Goal: Entertainment & Leisure: Browse casually

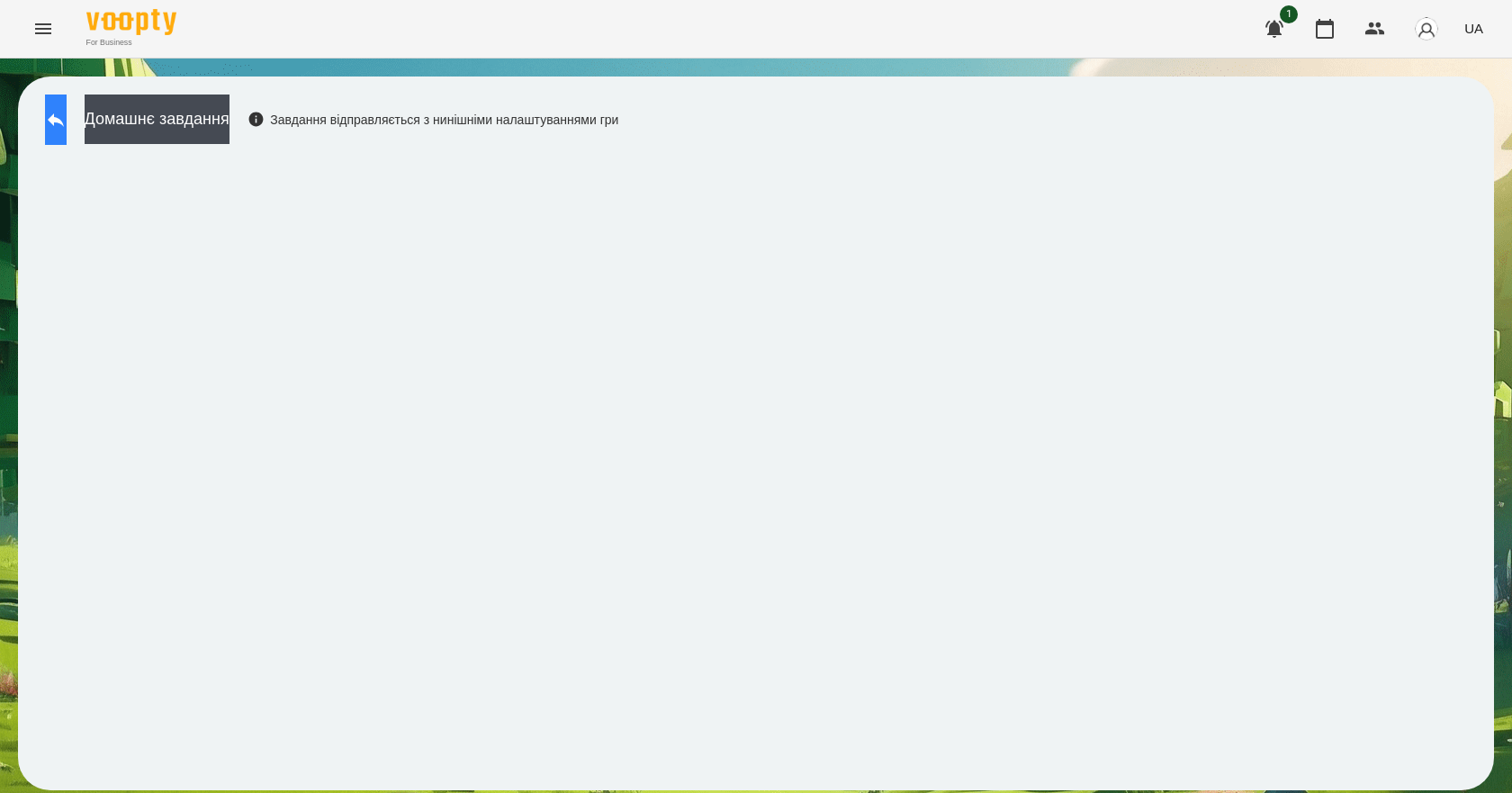
click at [66, 130] on icon at bounding box center [55, 119] width 22 height 22
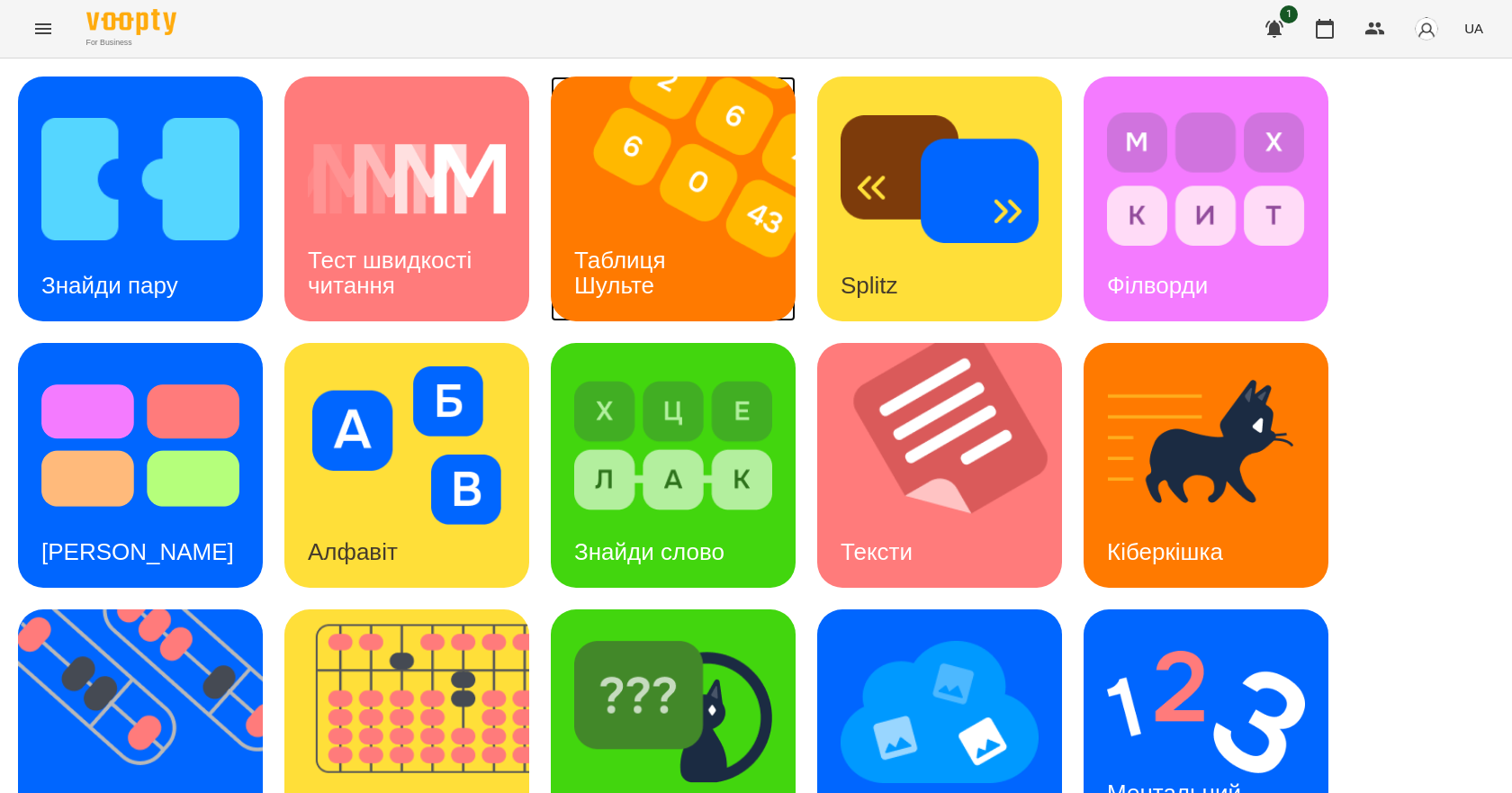
click at [664, 281] on div "Таблиця Шульте" at bounding box center [622, 273] width 145 height 97
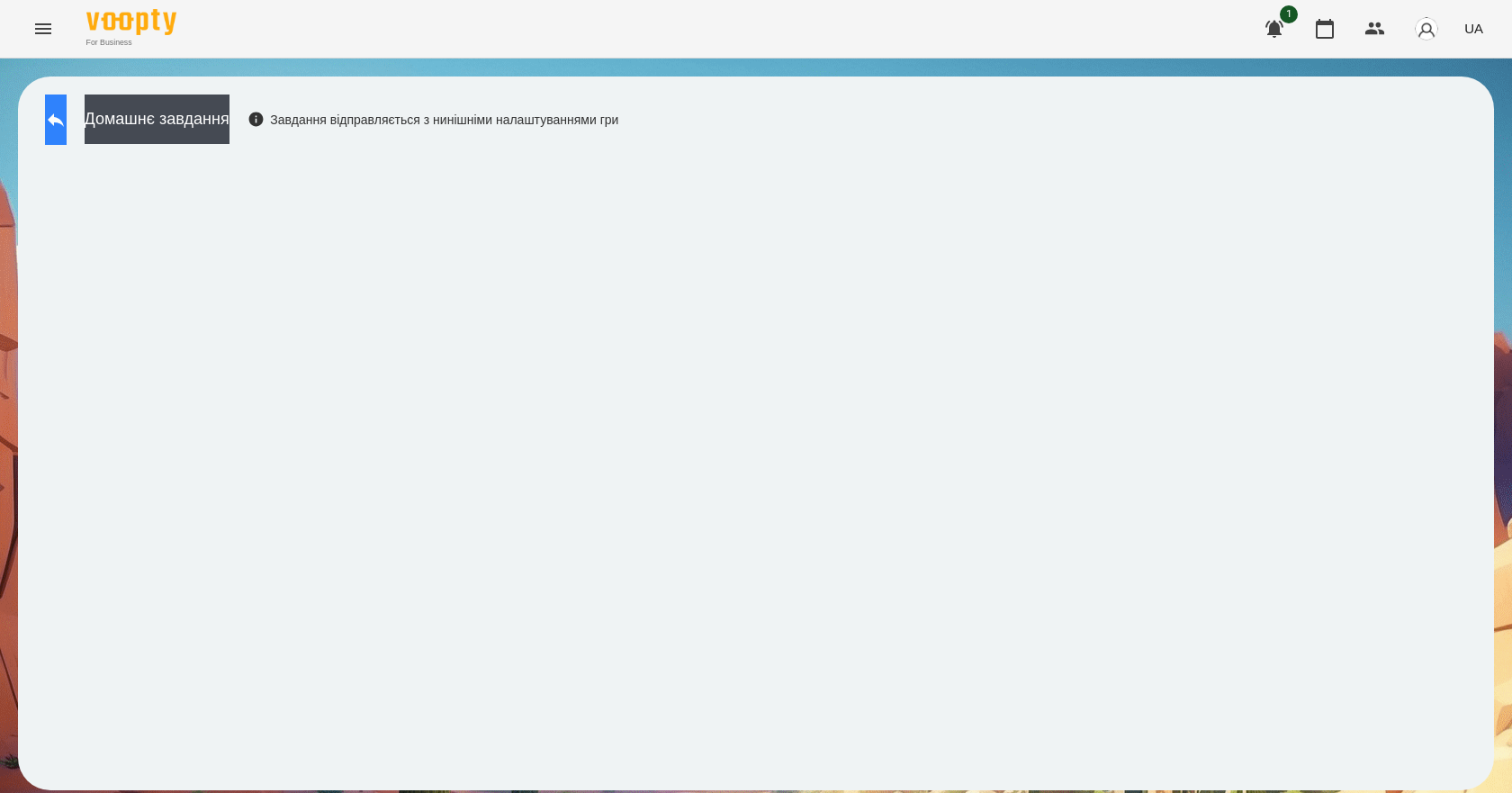
click at [57, 119] on button at bounding box center [55, 119] width 22 height 50
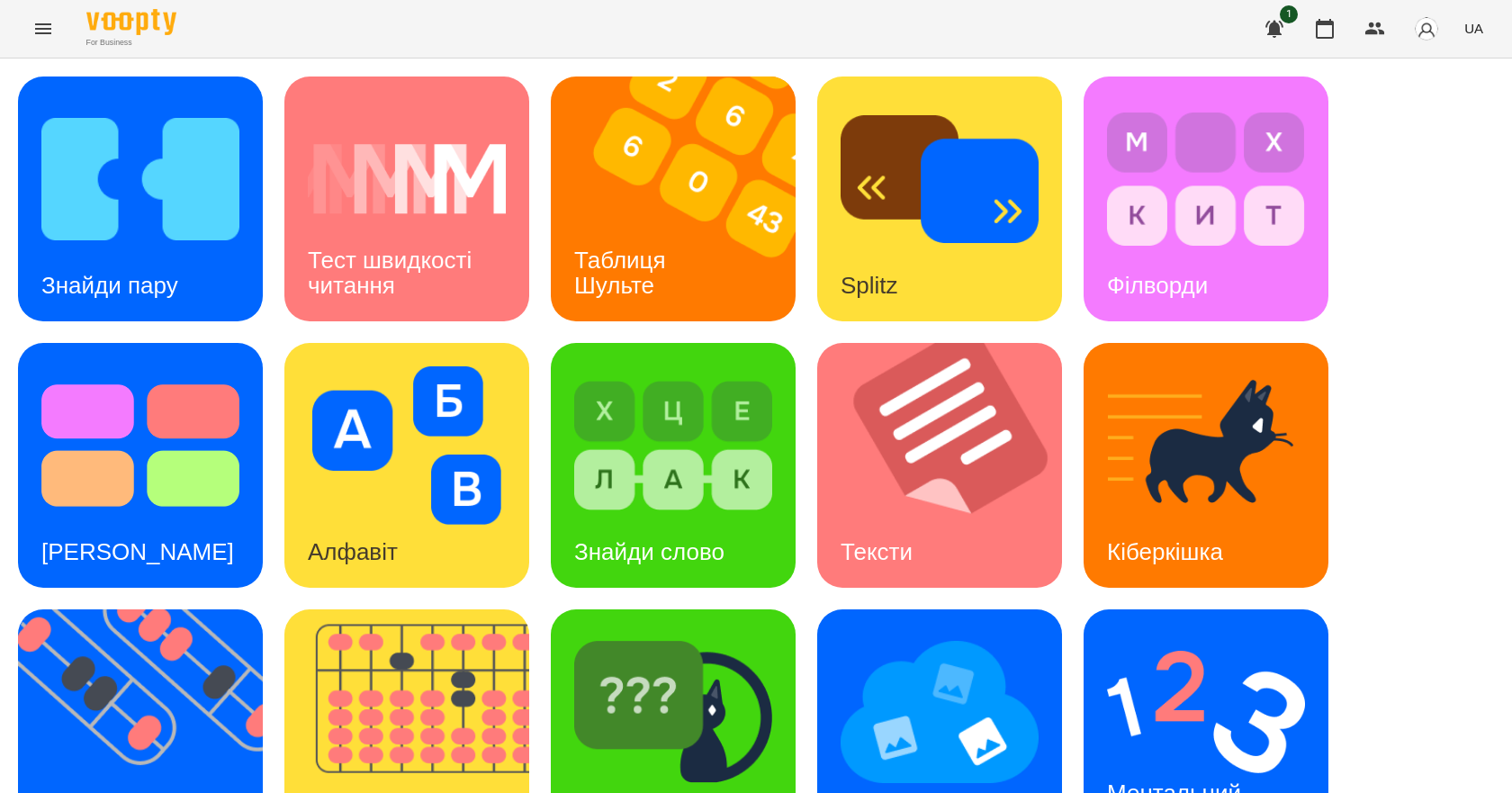
scroll to position [346, 0]
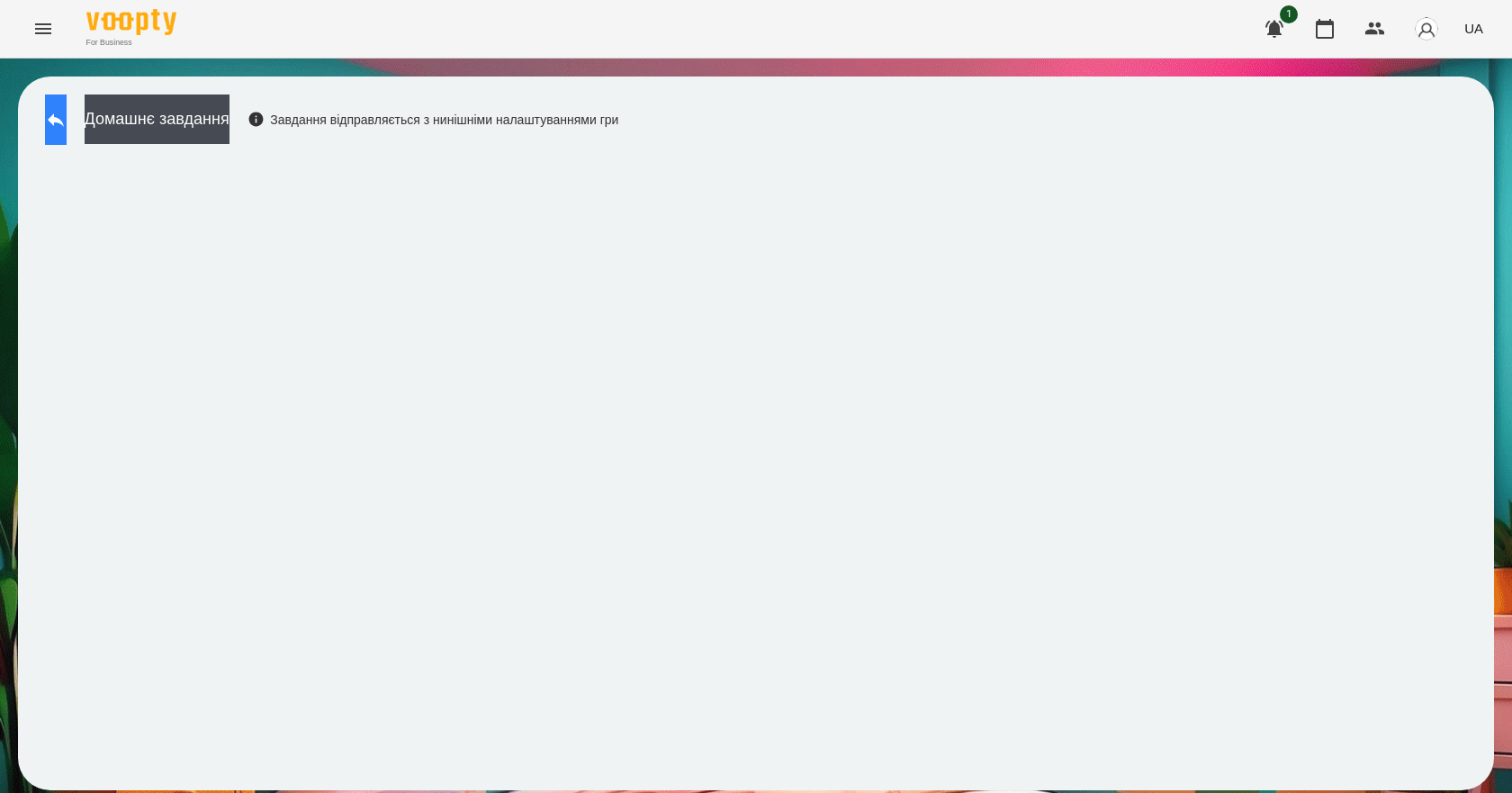
click at [65, 104] on button at bounding box center [55, 119] width 22 height 50
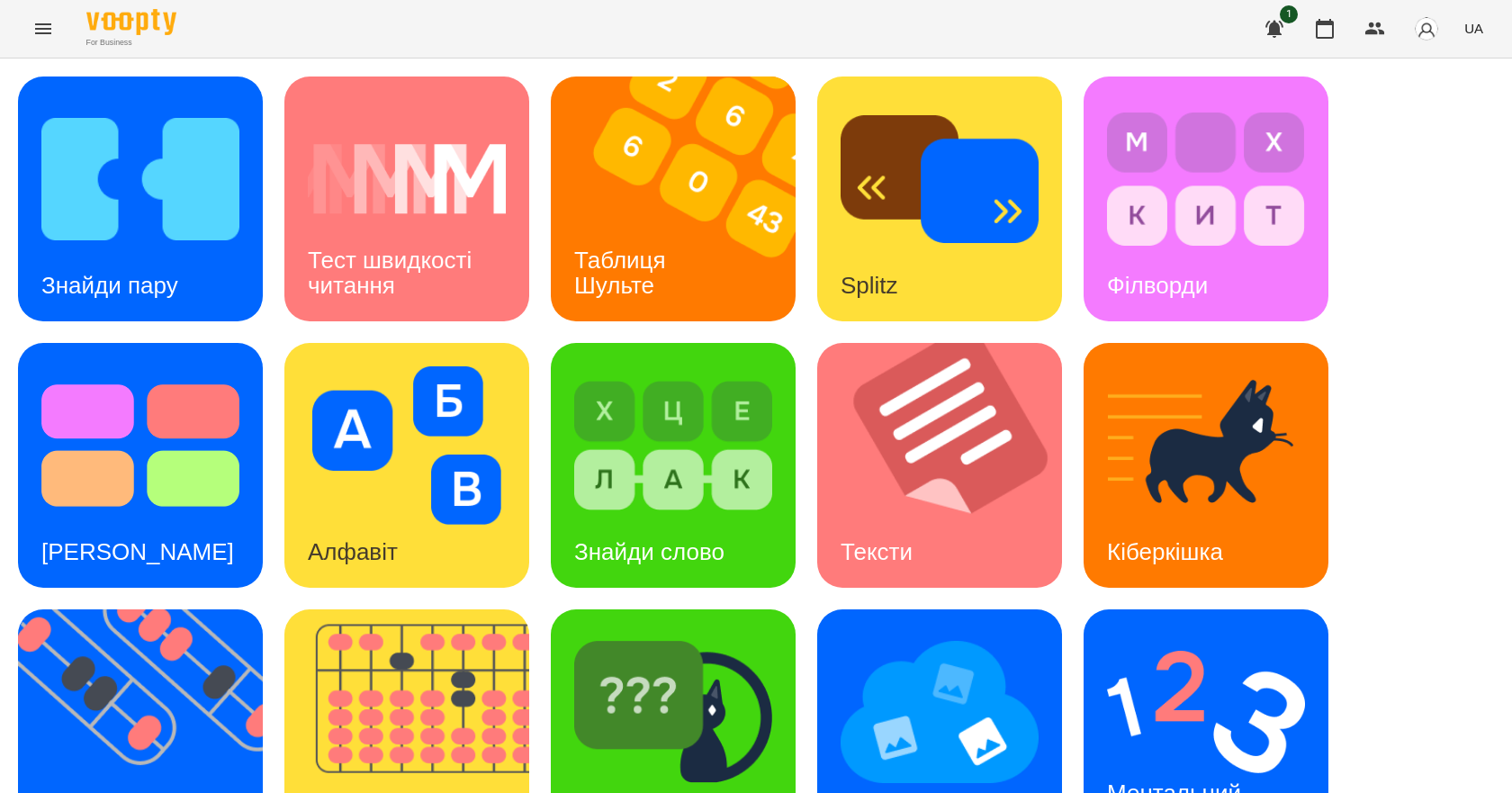
scroll to position [346, 0]
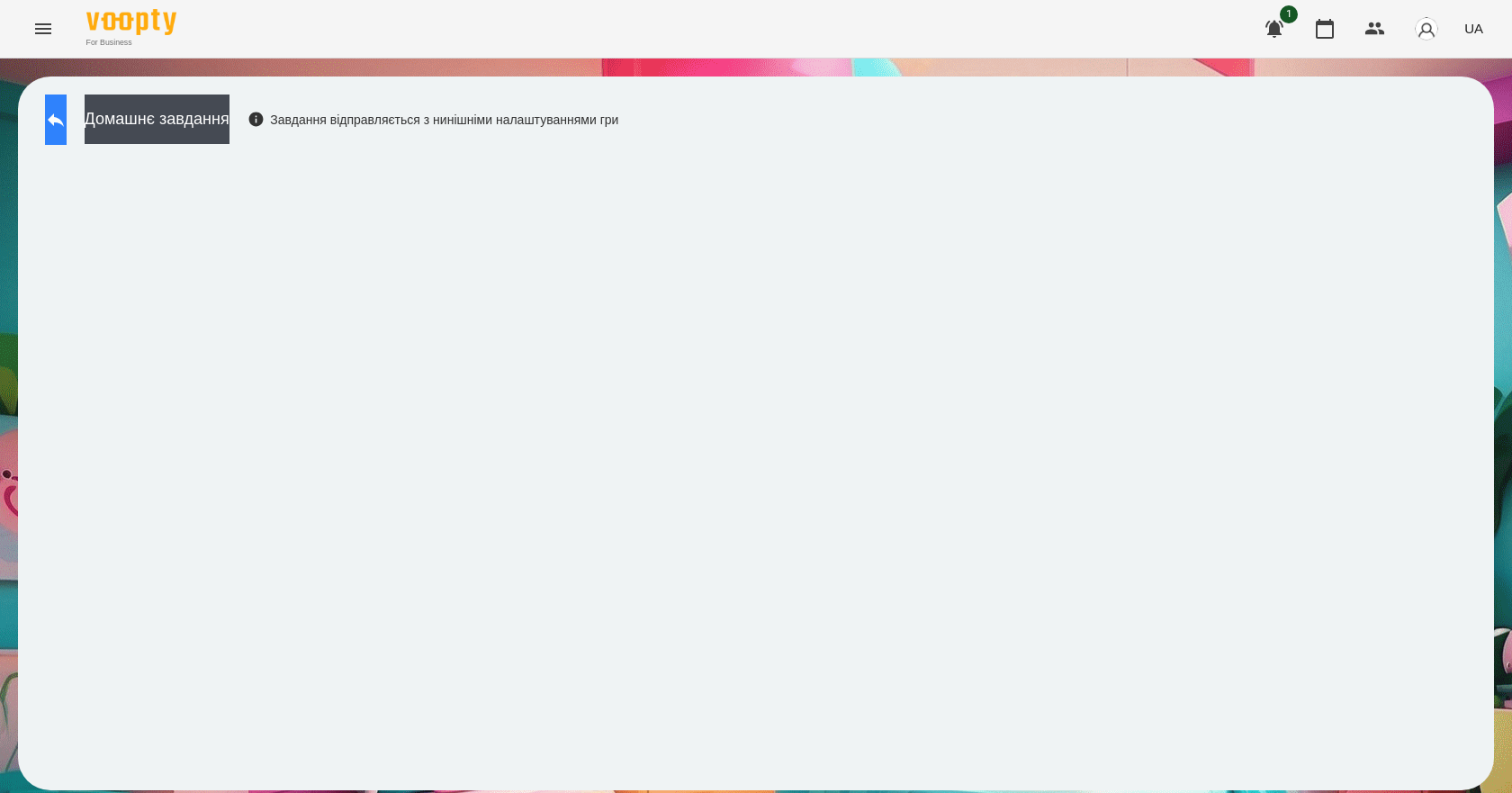
click at [58, 129] on button at bounding box center [55, 119] width 22 height 50
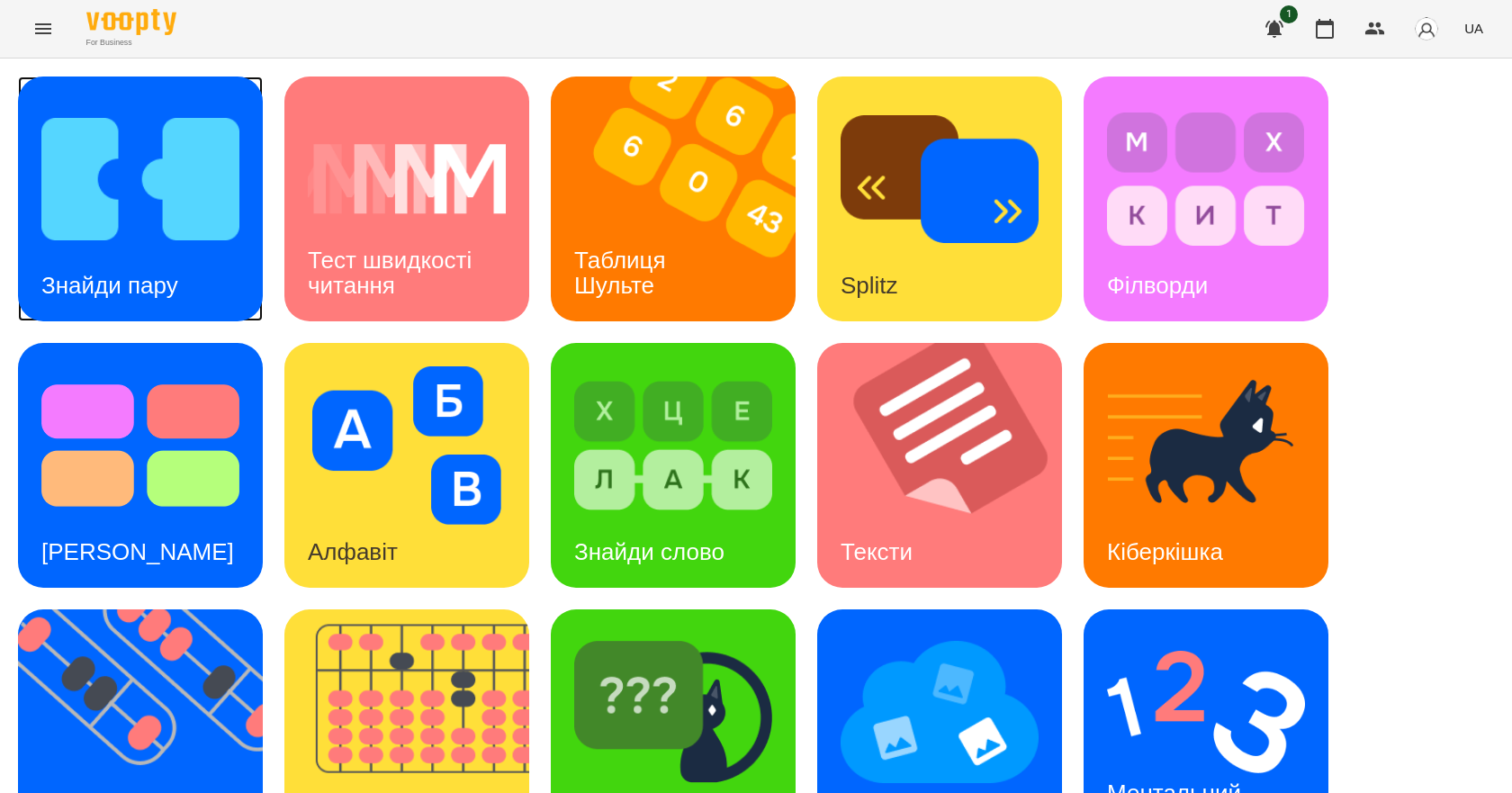
click at [212, 256] on img at bounding box center [140, 178] width 198 height 158
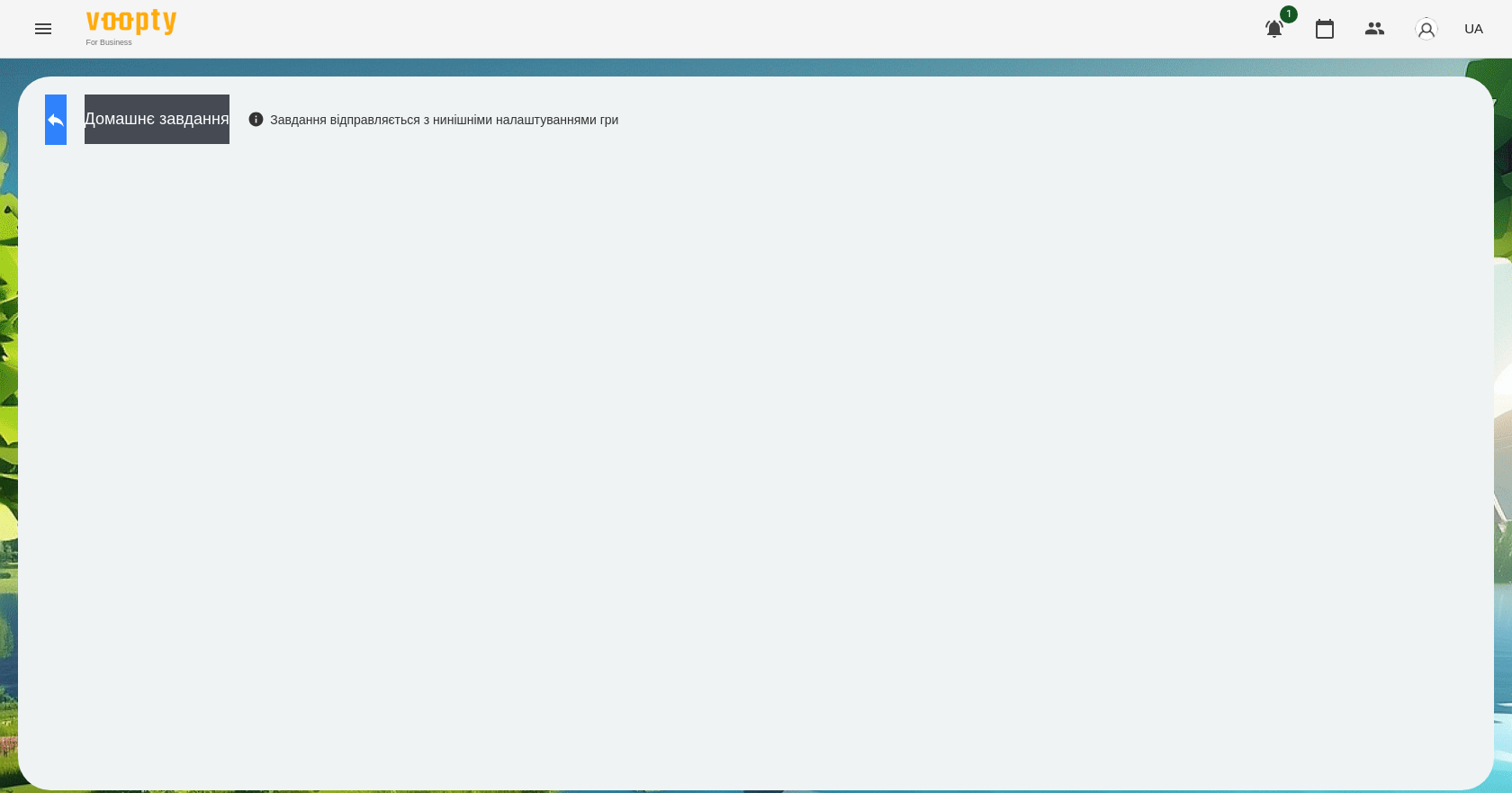
click at [66, 135] on button at bounding box center [55, 119] width 22 height 50
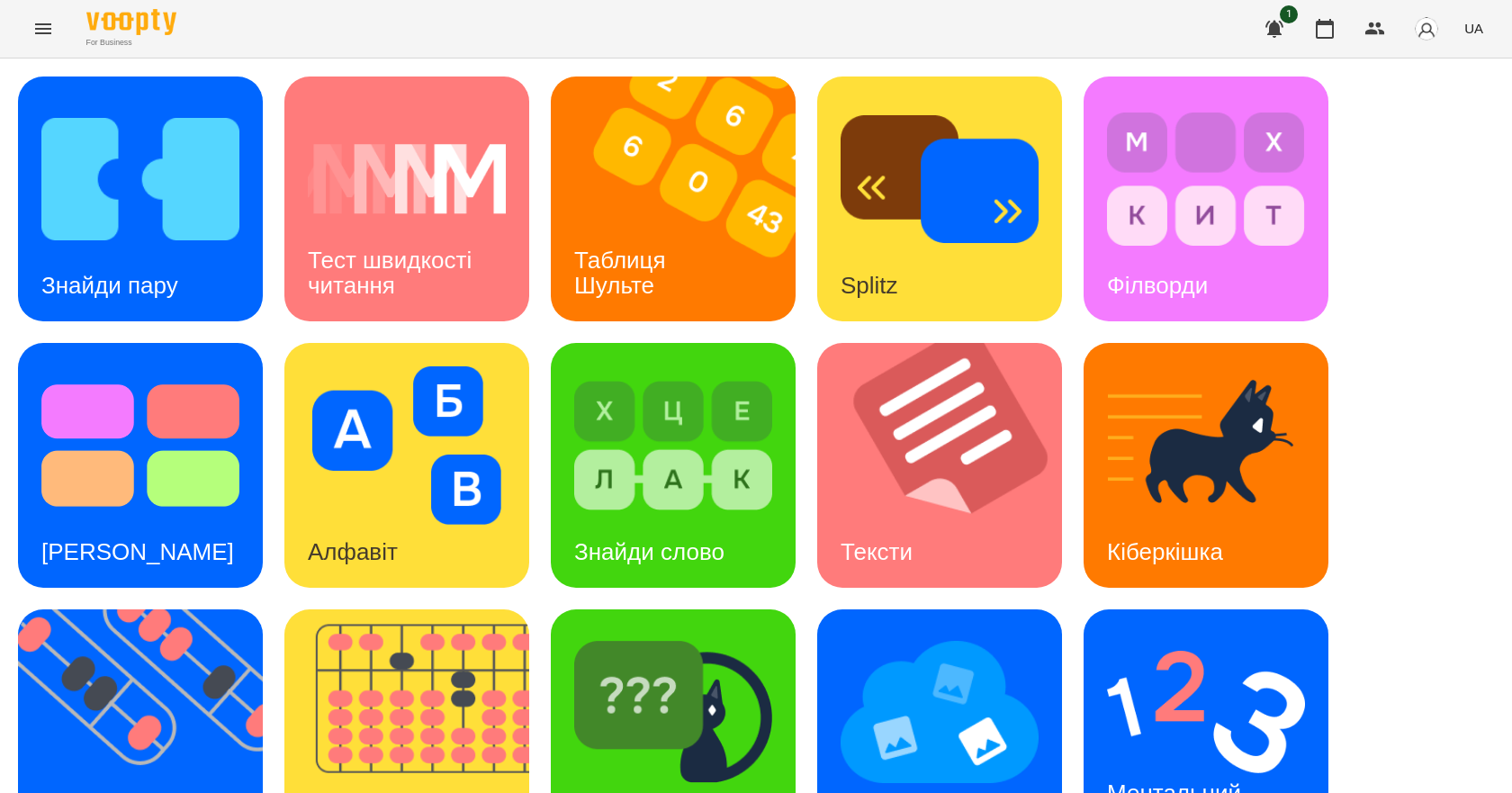
scroll to position [256, 0]
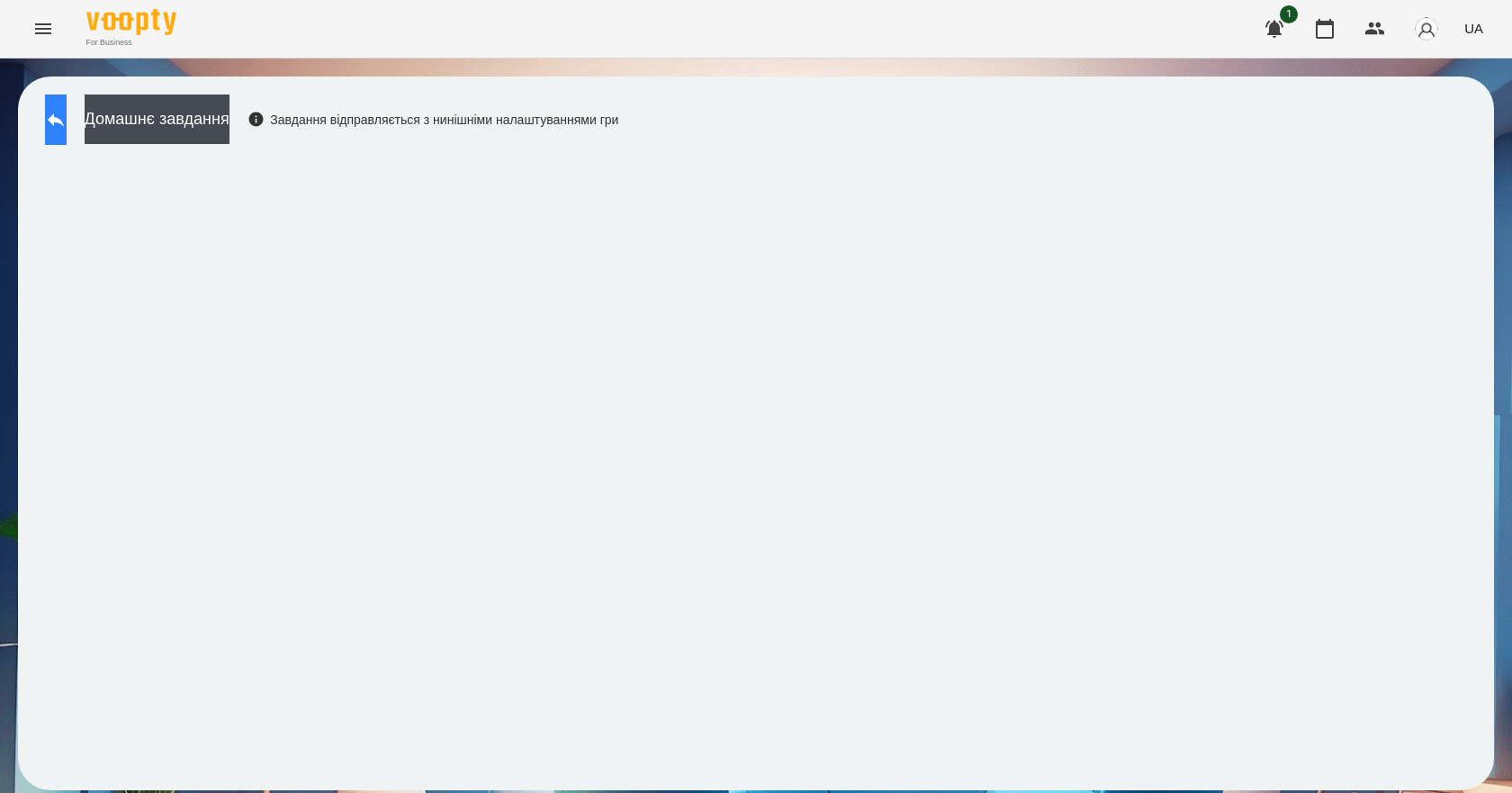
click at [66, 128] on button at bounding box center [55, 119] width 22 height 50
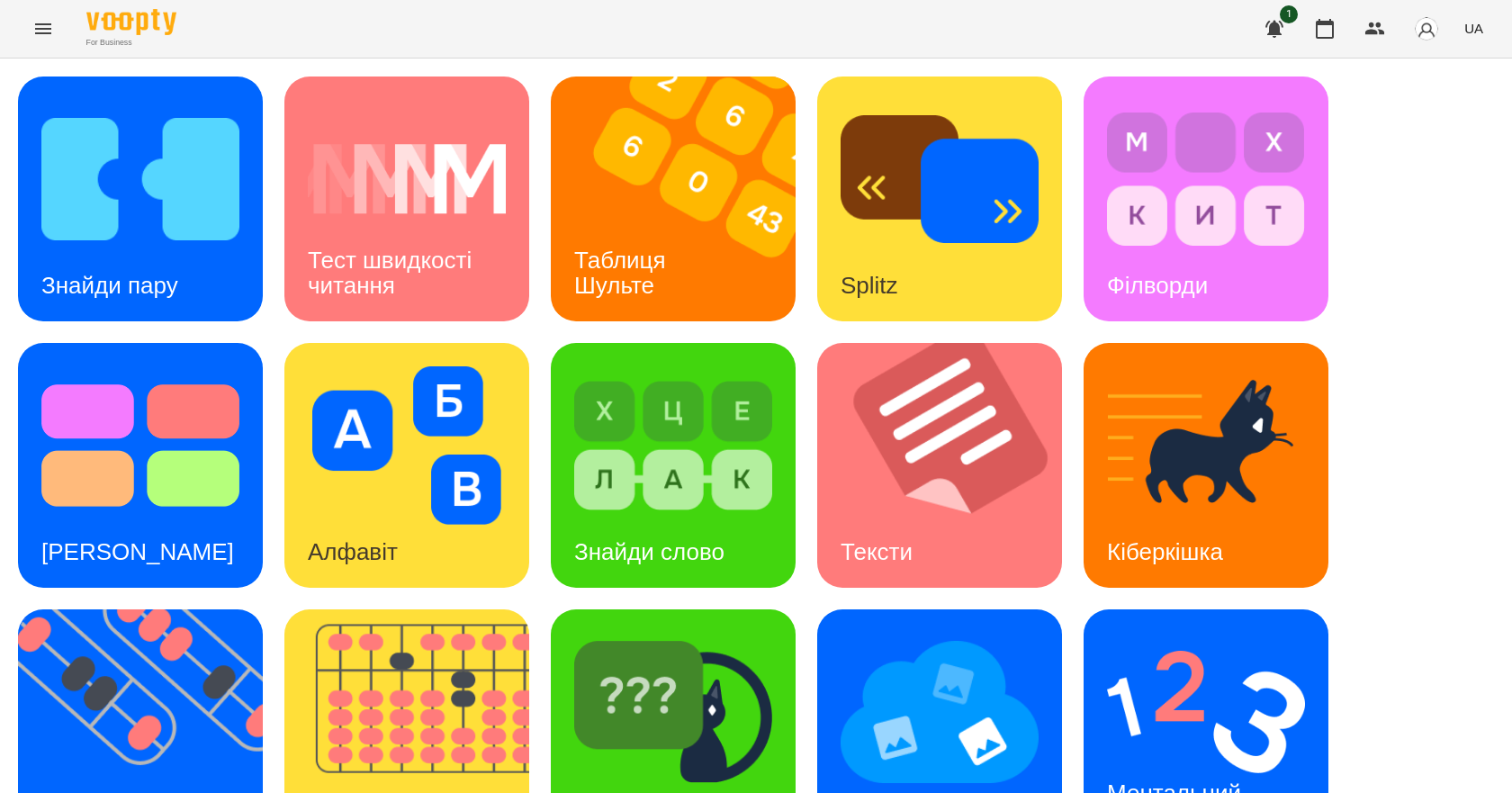
scroll to position [346, 0]
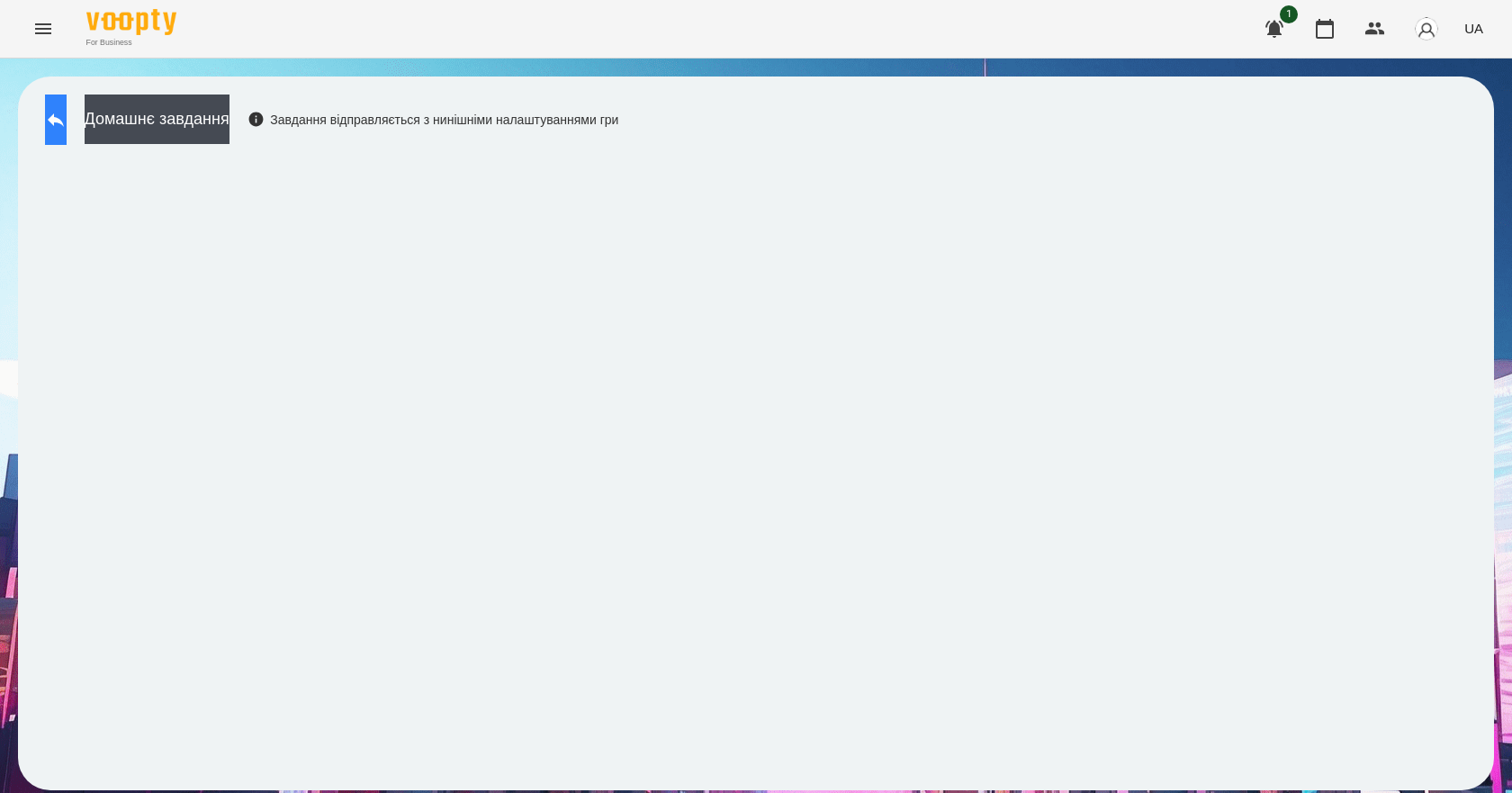
click at [60, 122] on button at bounding box center [55, 119] width 22 height 50
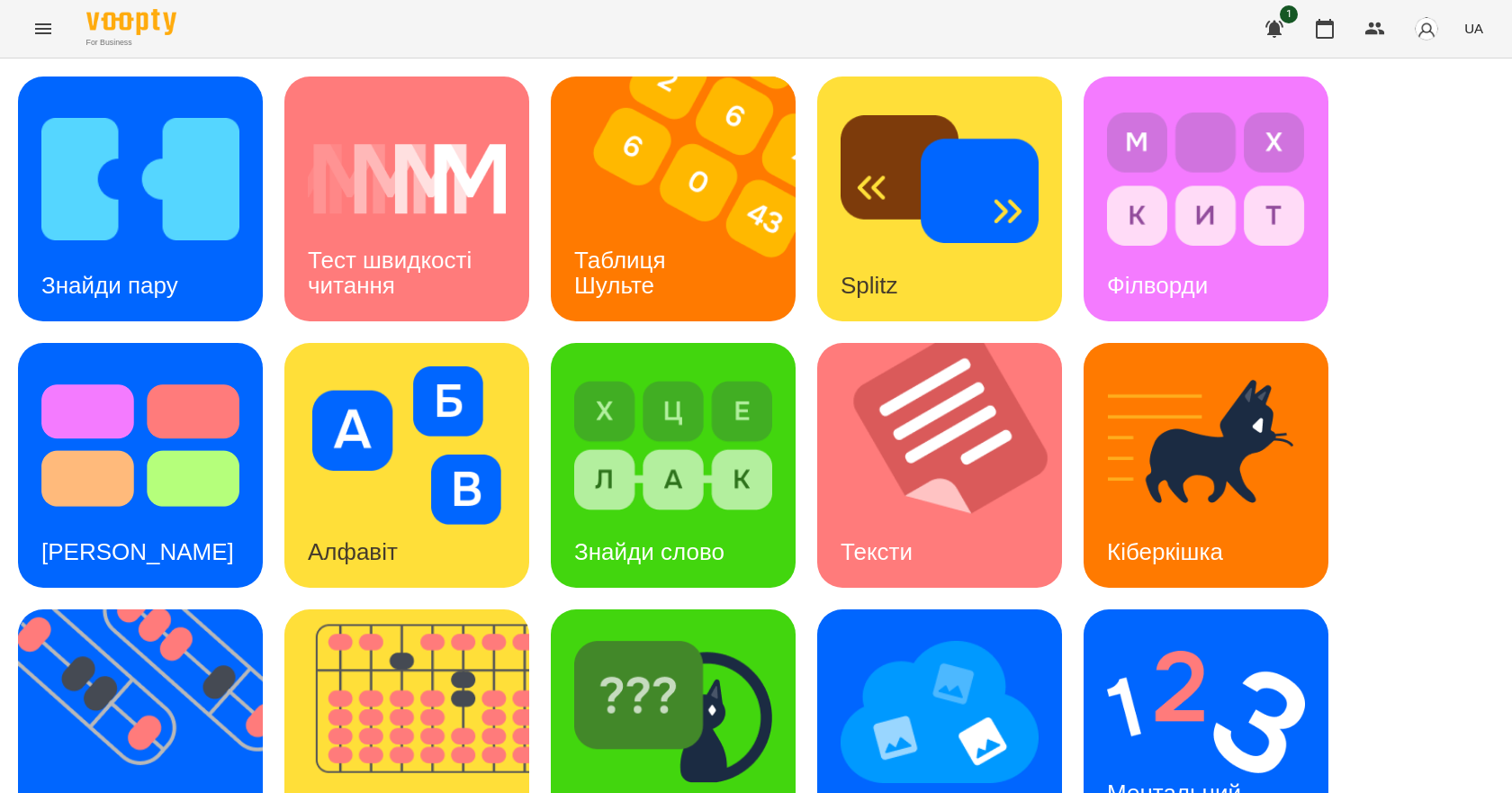
scroll to position [270, 0]
click at [1109, 633] on img at bounding box center [1205, 712] width 198 height 158
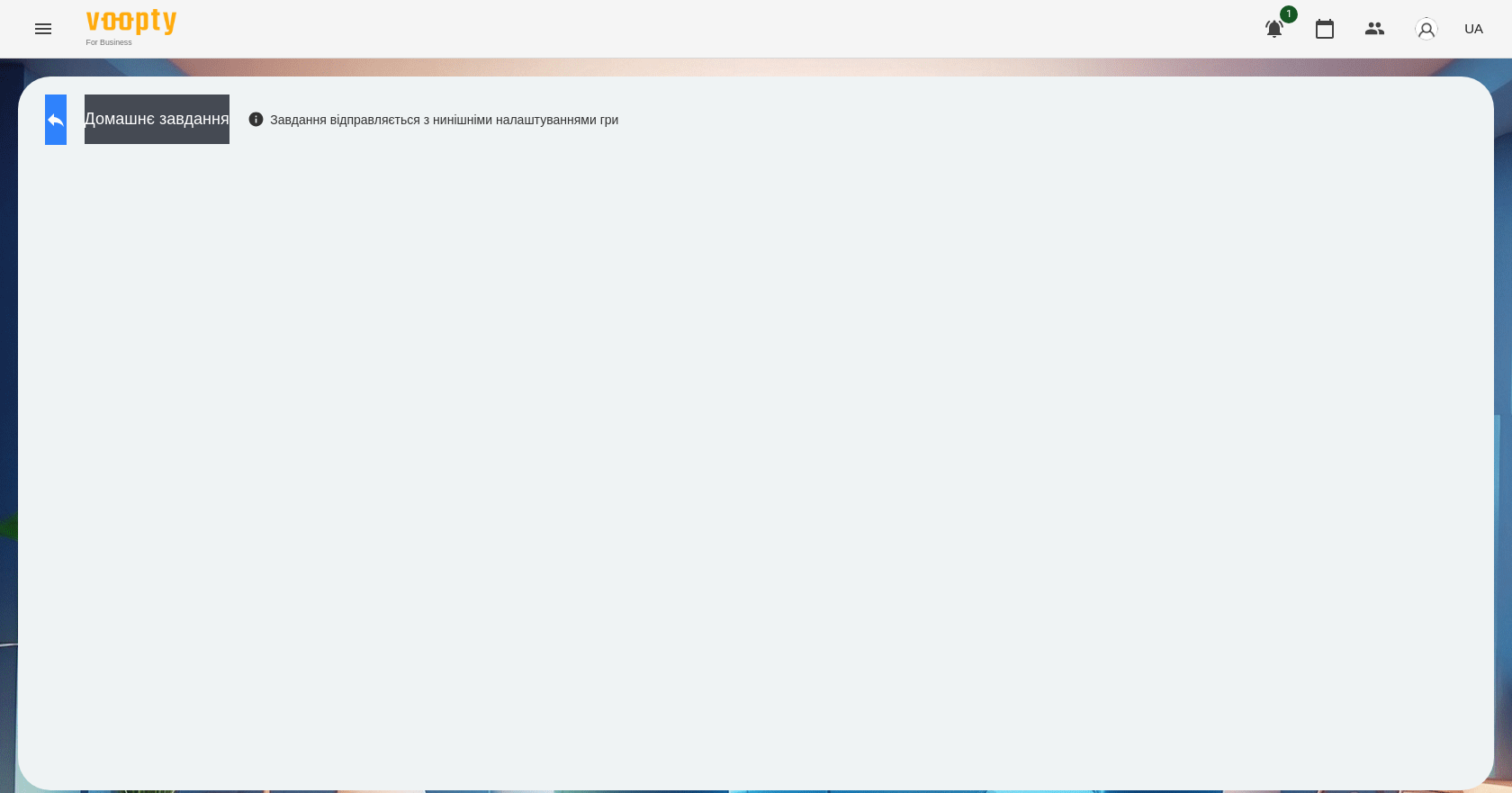
click at [66, 125] on icon at bounding box center [55, 119] width 22 height 22
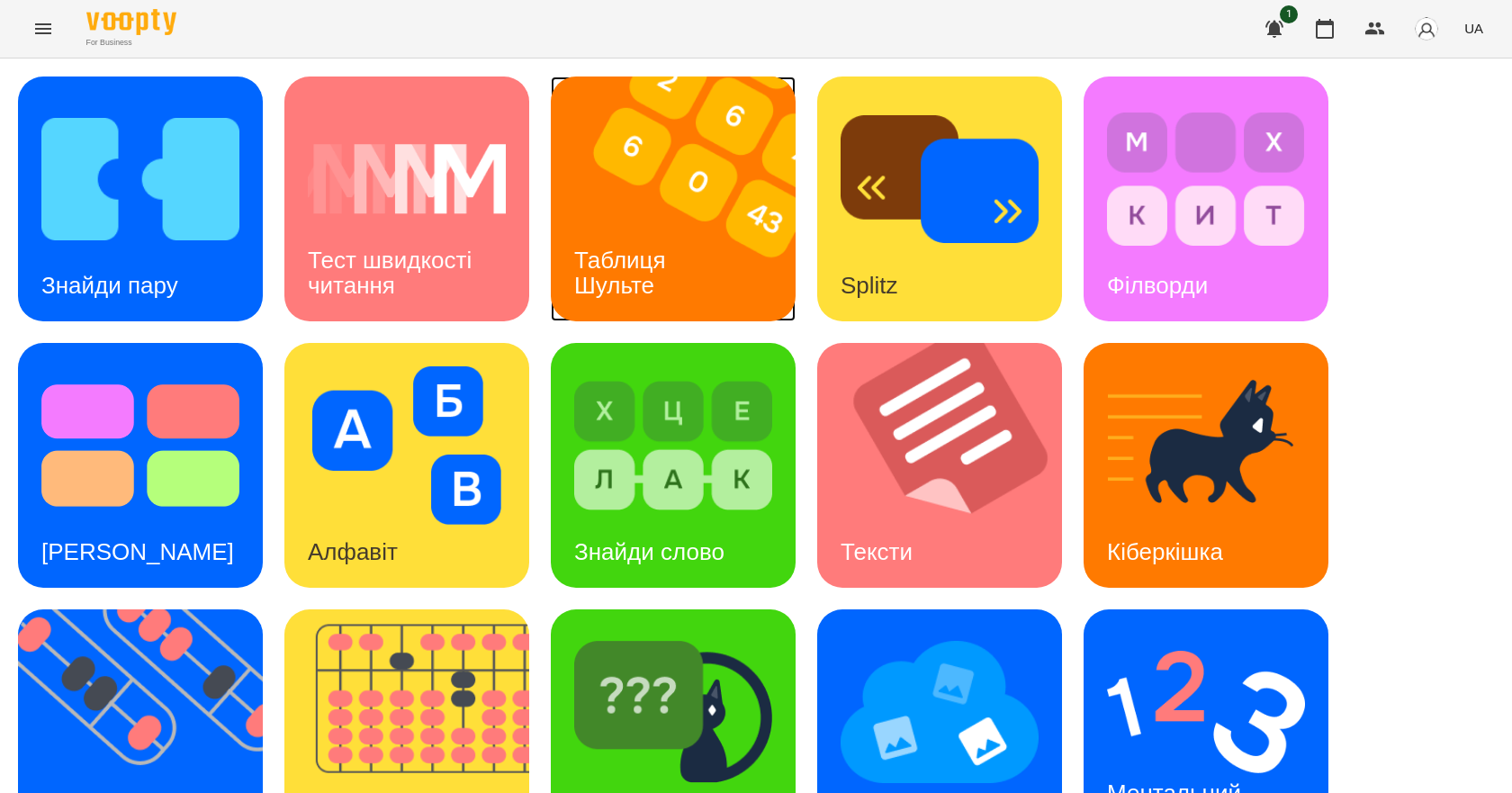
click at [605, 225] on div "Таблиця Шульте" at bounding box center [622, 273] width 145 height 97
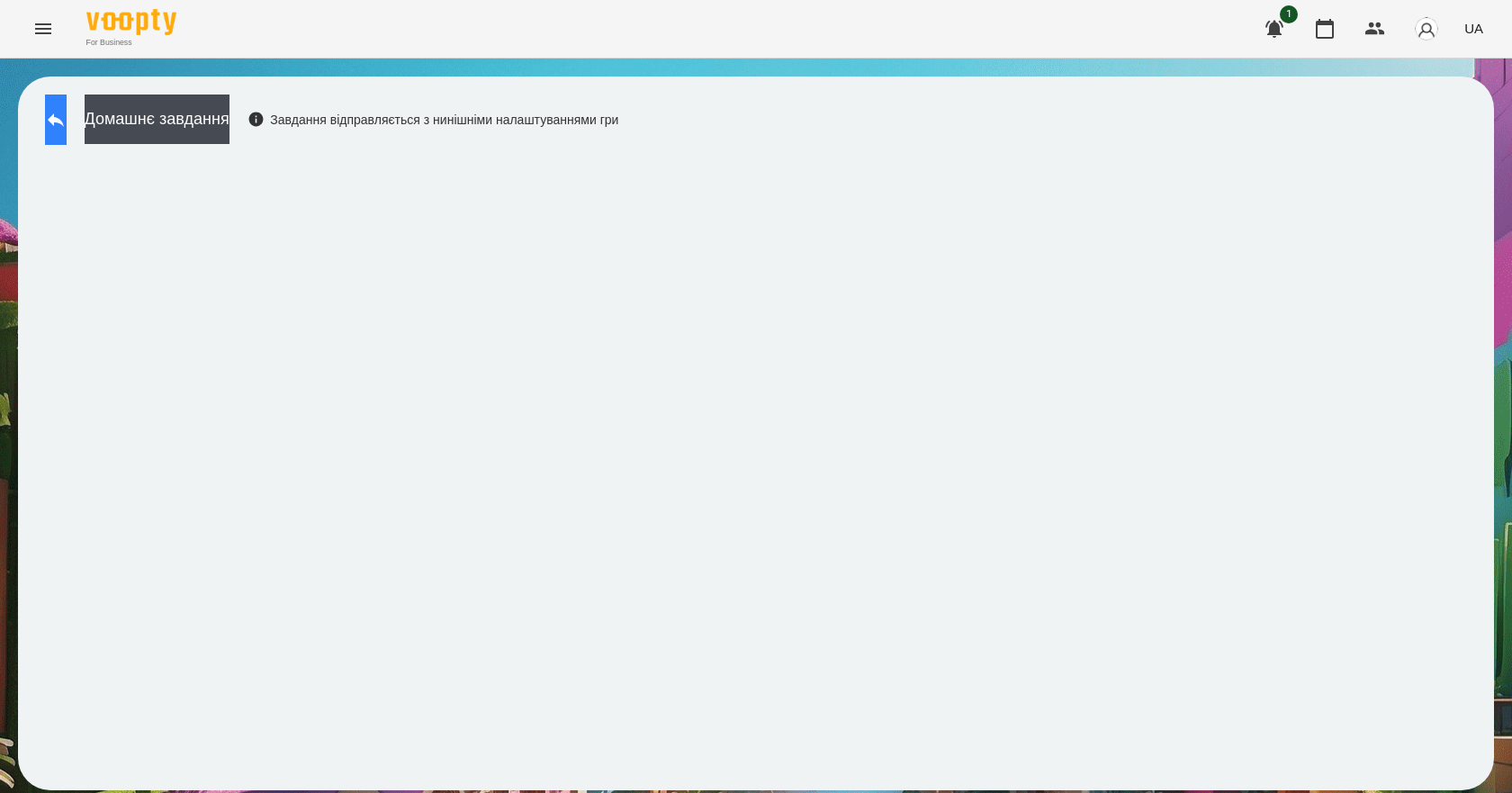
click at [66, 128] on icon at bounding box center [55, 119] width 22 height 22
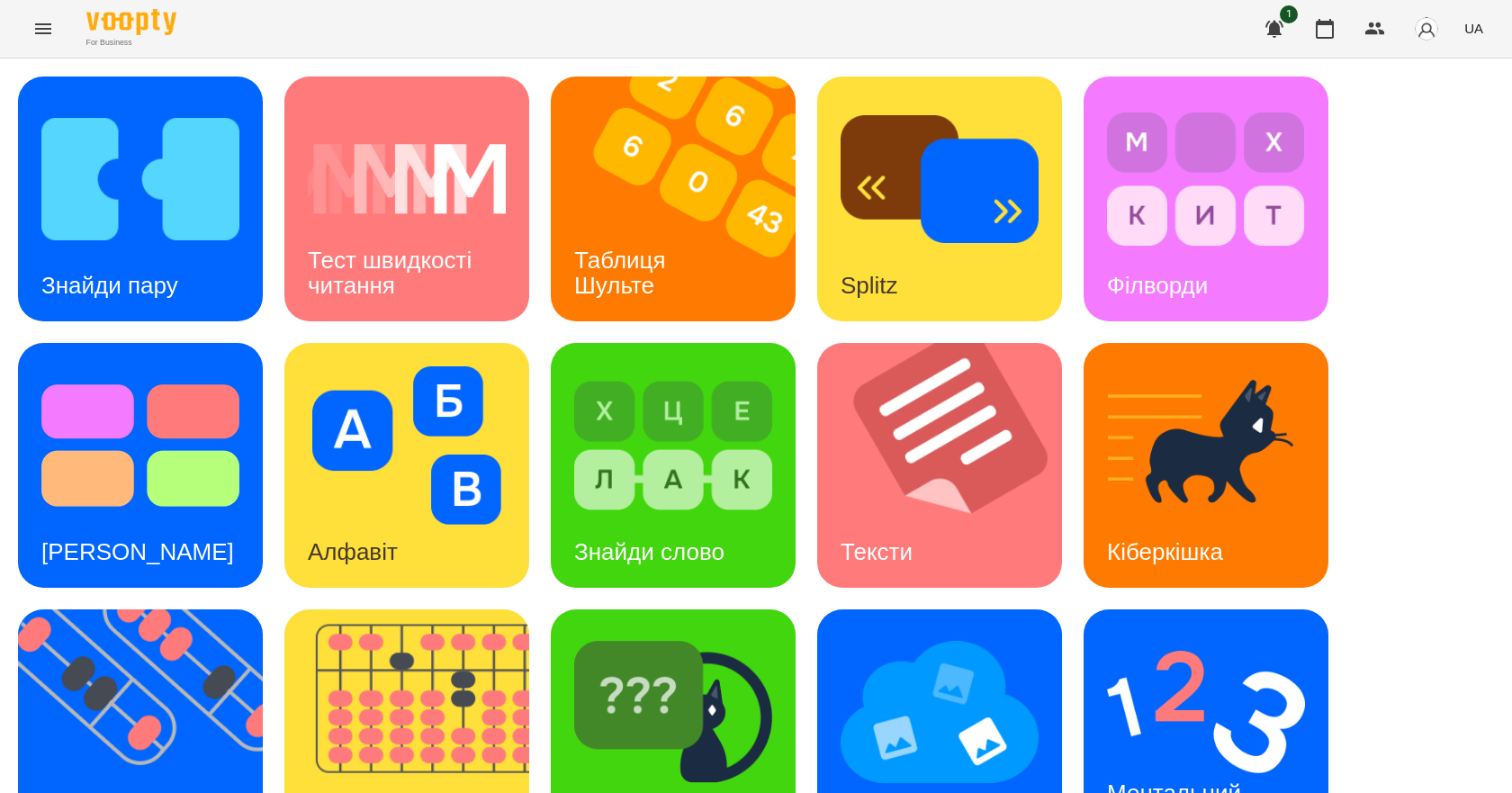
scroll to position [346, 0]
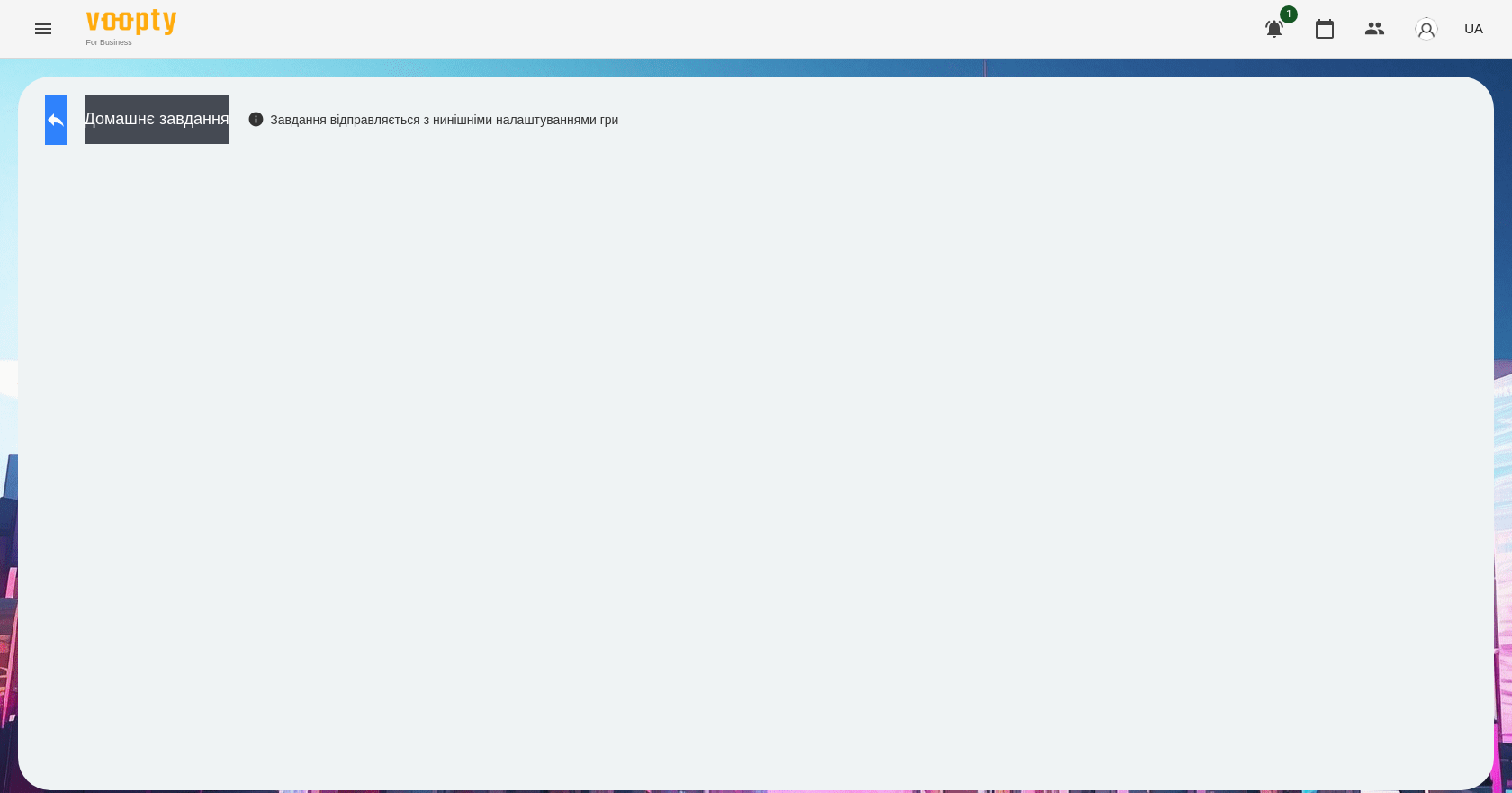
click at [66, 113] on icon at bounding box center [55, 119] width 22 height 22
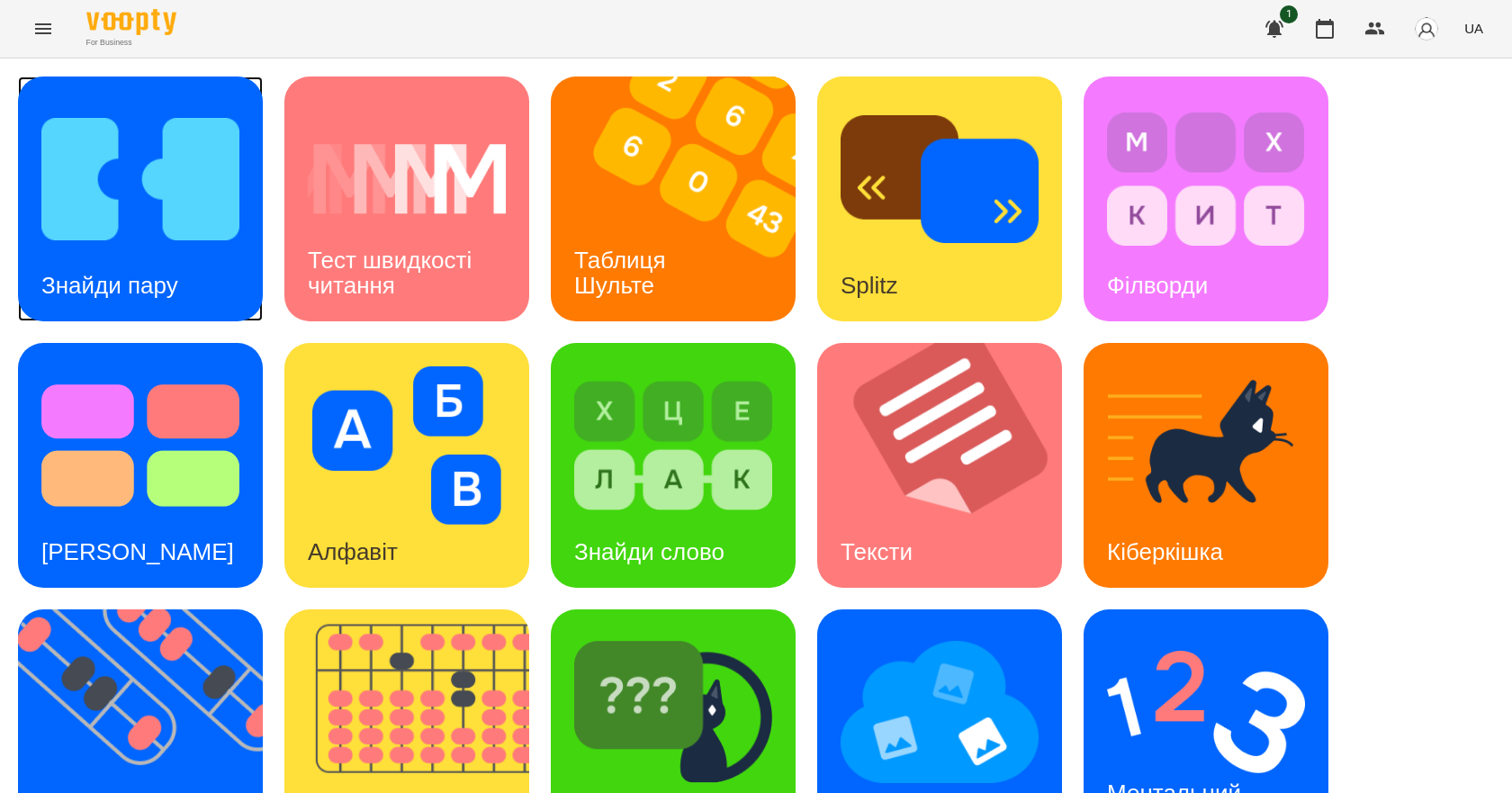
click at [207, 253] on img at bounding box center [140, 178] width 198 height 158
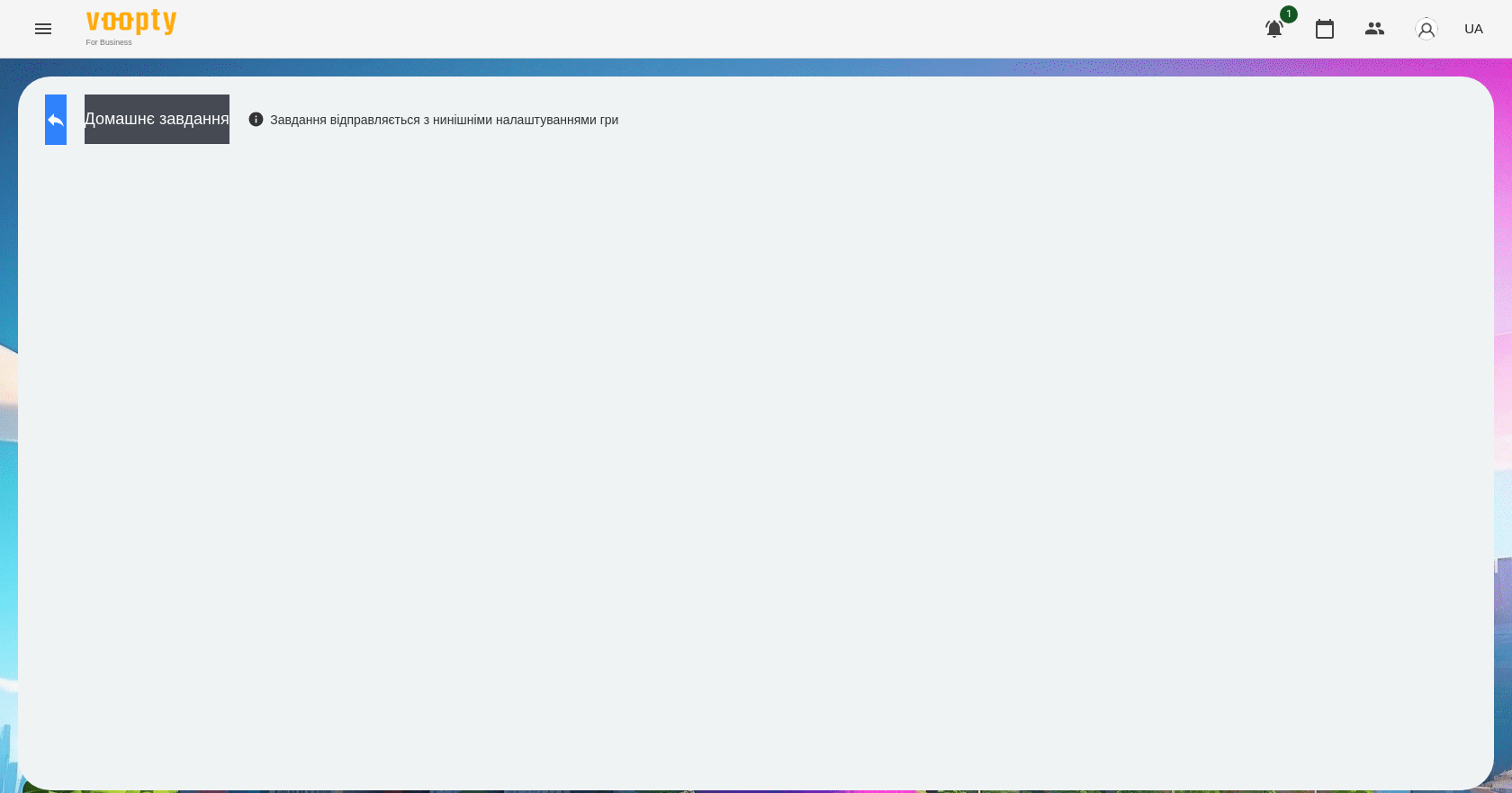
click at [66, 128] on icon at bounding box center [55, 119] width 22 height 22
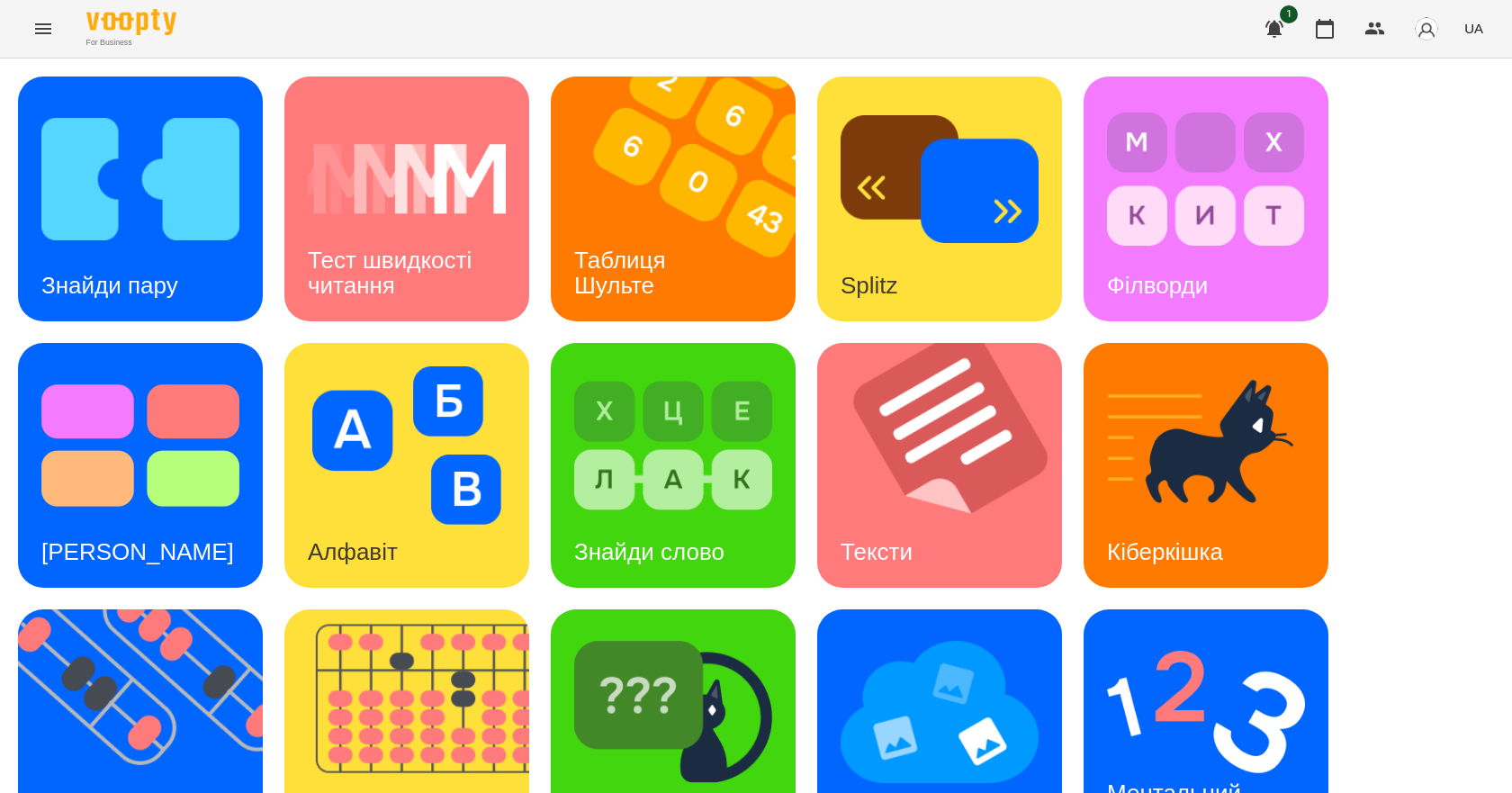
scroll to position [346, 0]
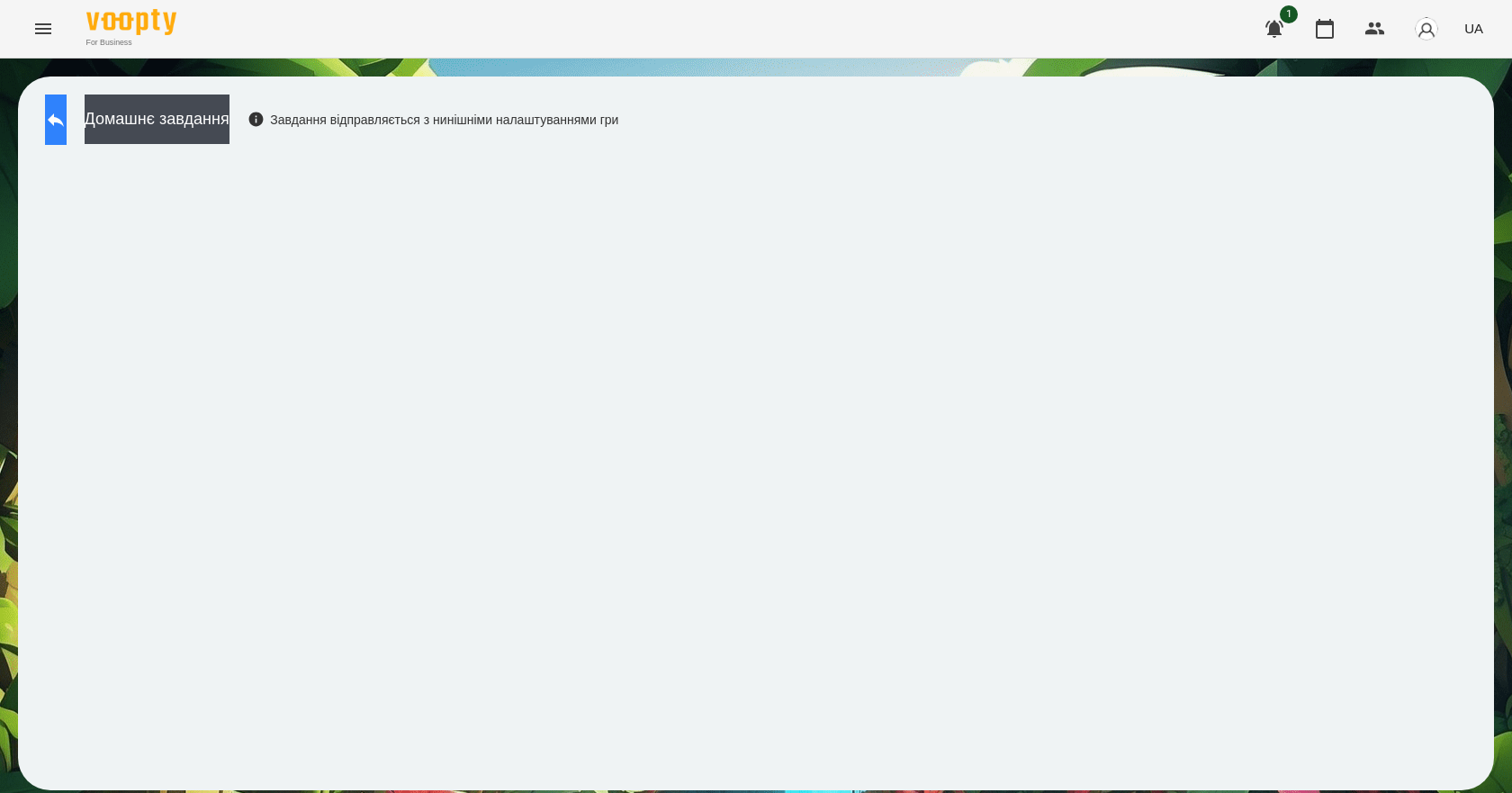
click at [46, 119] on button at bounding box center [55, 119] width 22 height 50
